Goal: Transaction & Acquisition: Purchase product/service

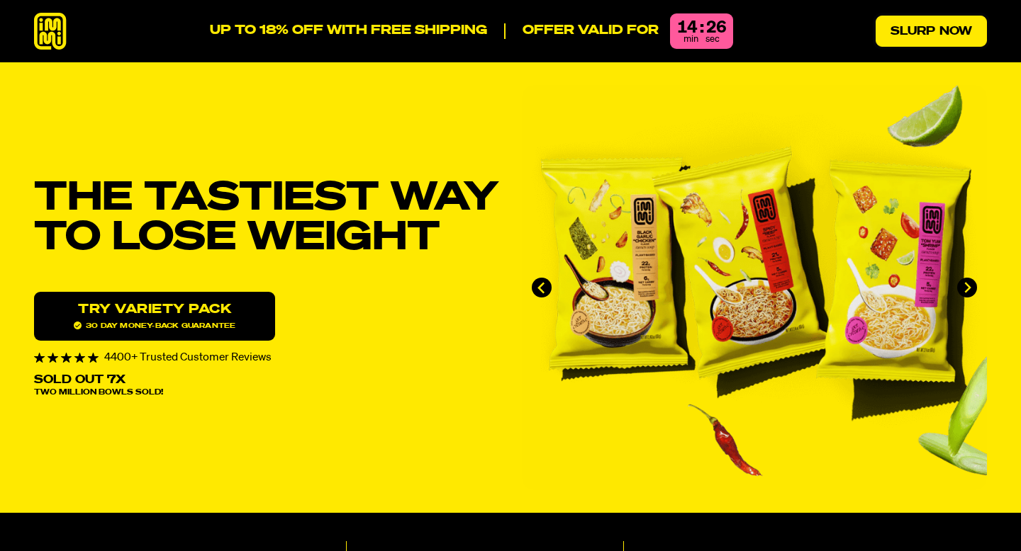
click at [924, 33] on link "Slurp Now" at bounding box center [930, 31] width 111 height 31
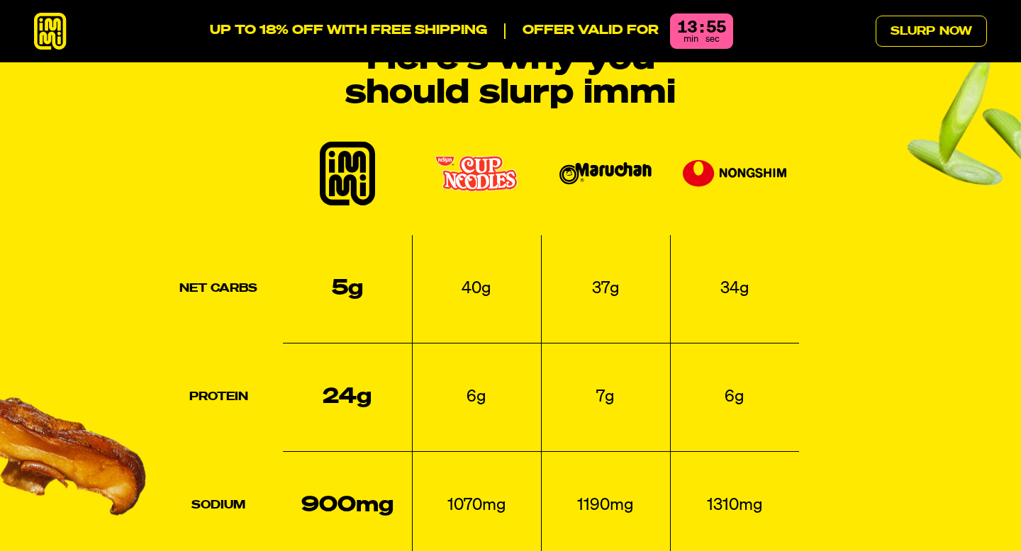
scroll to position [1753, 0]
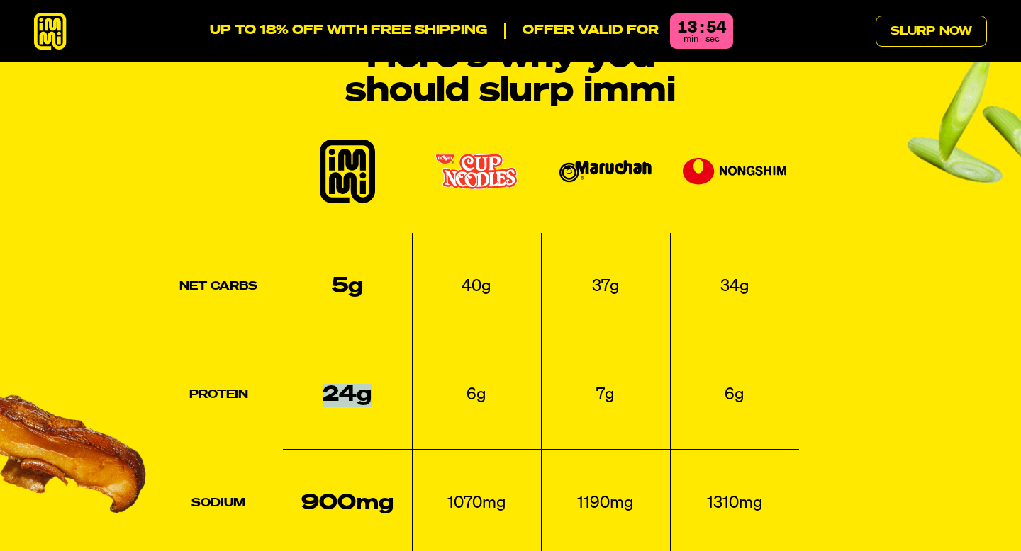
drag, startPoint x: 319, startPoint y: 357, endPoint x: 384, endPoint y: 356, distance: 65.2
click at [384, 356] on td "24g" at bounding box center [347, 395] width 129 height 108
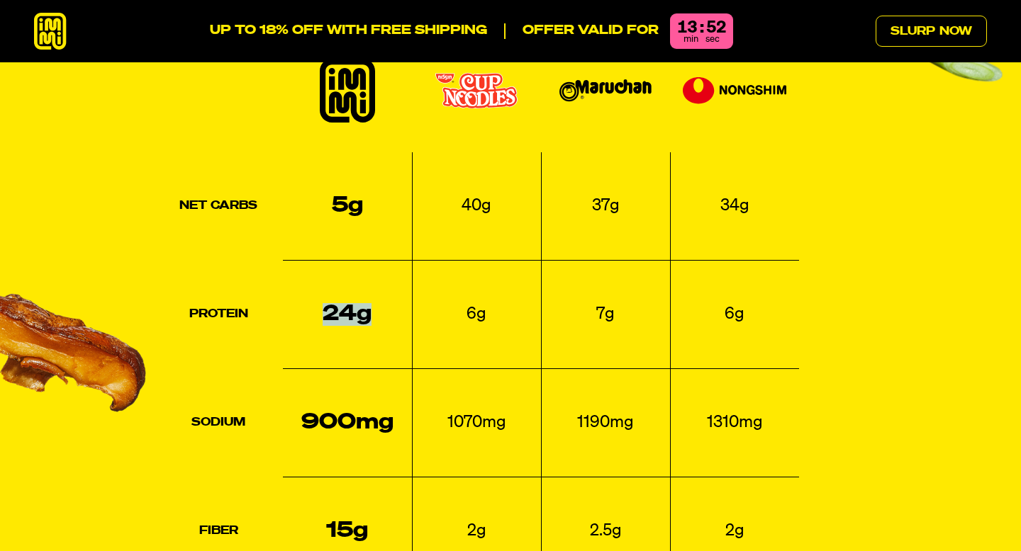
scroll to position [1833, 0]
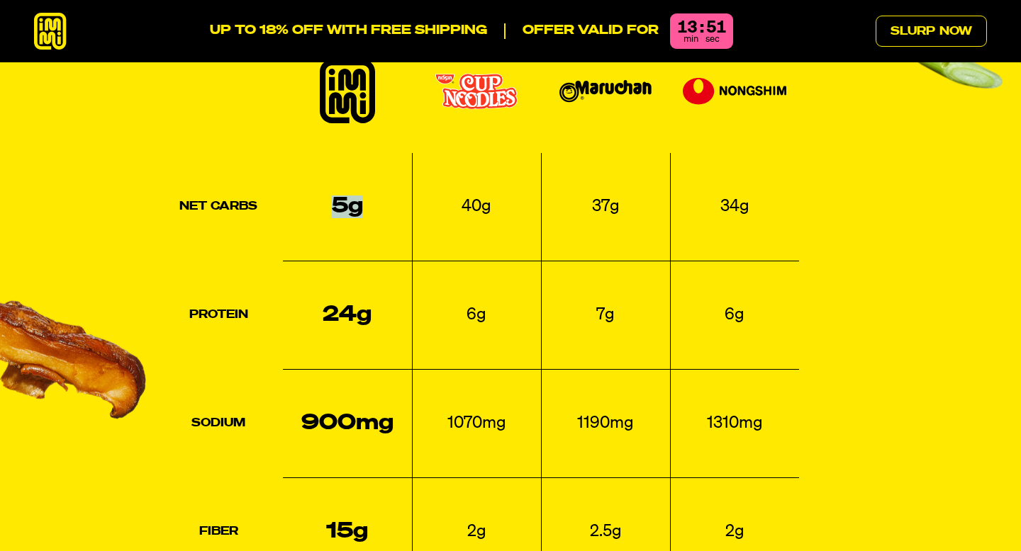
drag, startPoint x: 334, startPoint y: 158, endPoint x: 396, endPoint y: 159, distance: 62.4
click at [396, 159] on td "5g" at bounding box center [347, 207] width 129 height 108
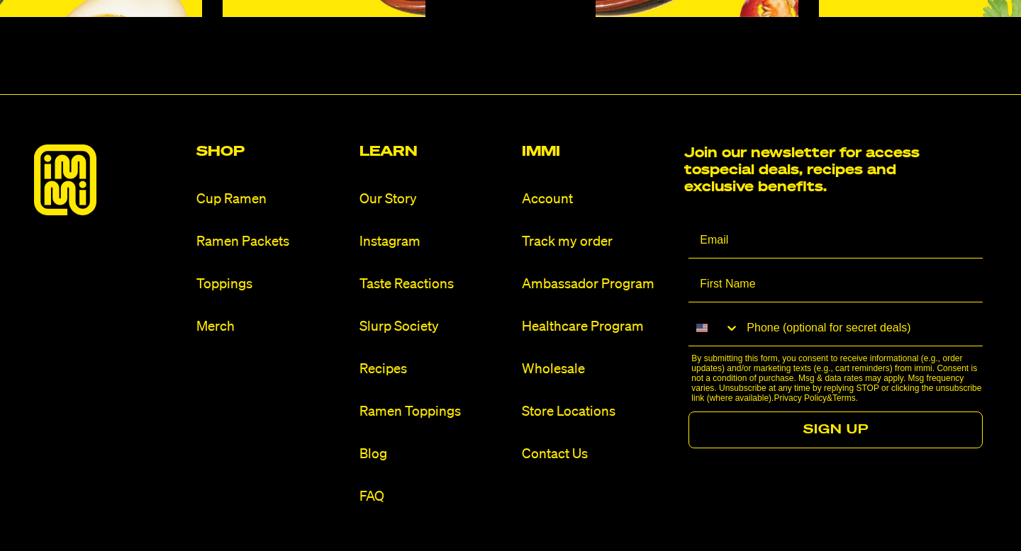
scroll to position [8524, 0]
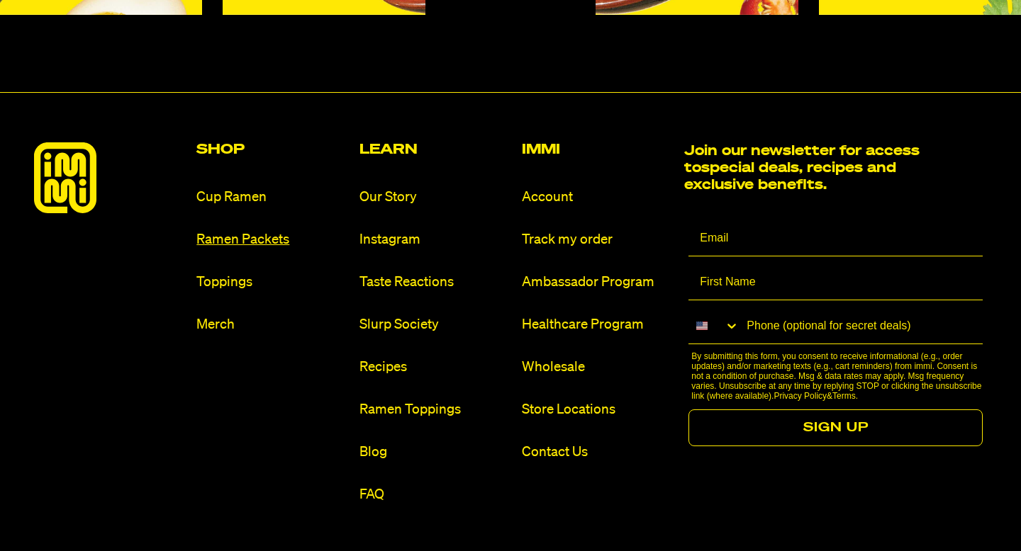
click at [244, 230] on link "Ramen Packets" at bounding box center [271, 239] width 151 height 19
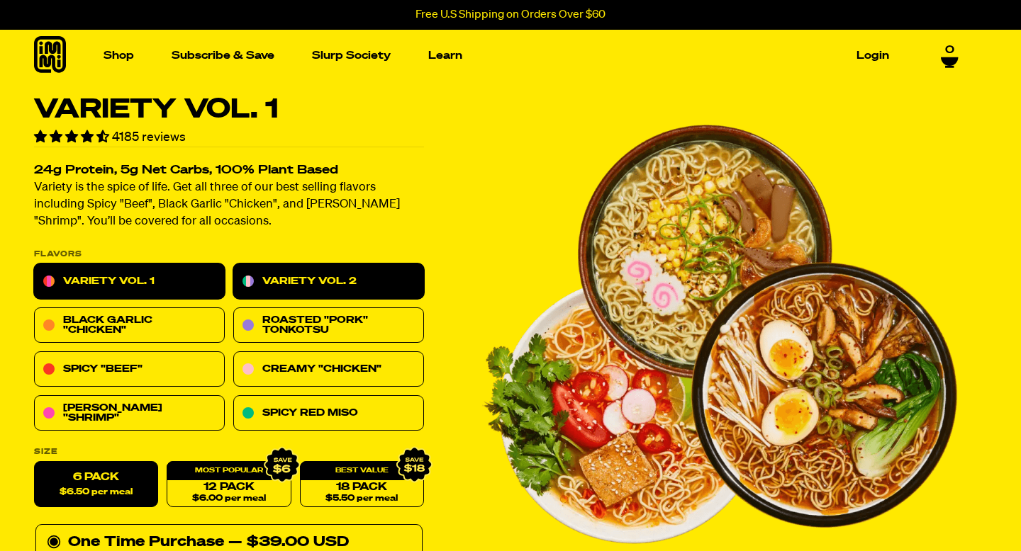
click at [291, 285] on link "Variety Vol. 2" at bounding box center [328, 281] width 191 height 35
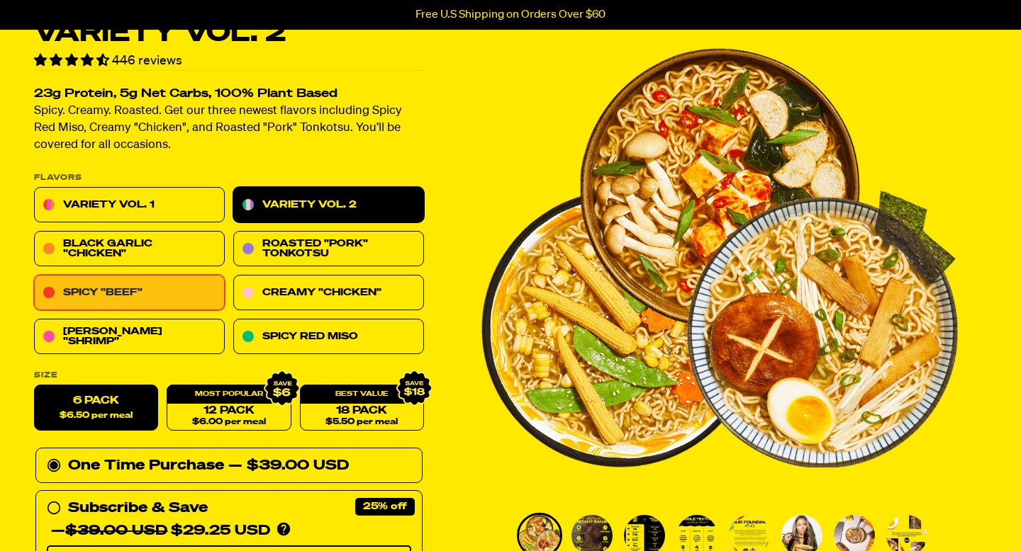
scroll to position [47, 0]
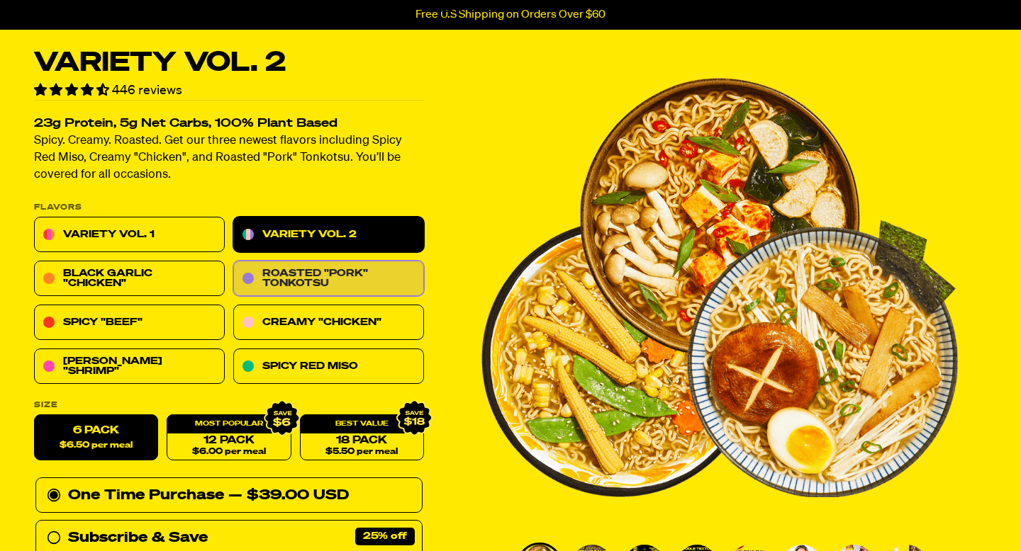
click at [308, 268] on link "Roasted "Pork" Tonkotsu" at bounding box center [328, 279] width 191 height 35
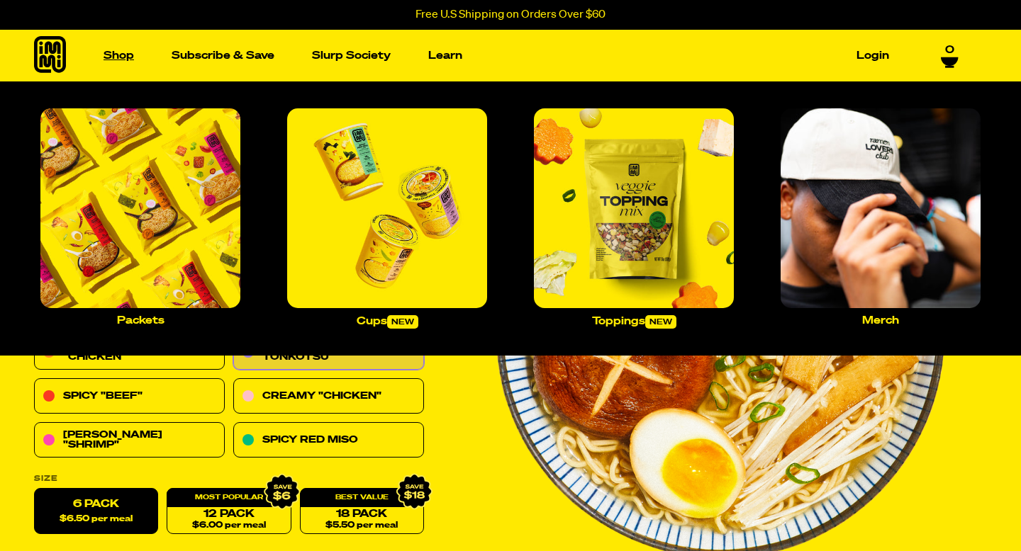
click at [122, 60] on link "Shop" at bounding box center [119, 56] width 42 height 22
click at [669, 267] on img "Main navigation" at bounding box center [634, 208] width 200 height 200
